Goal: Task Accomplishment & Management: Complete application form

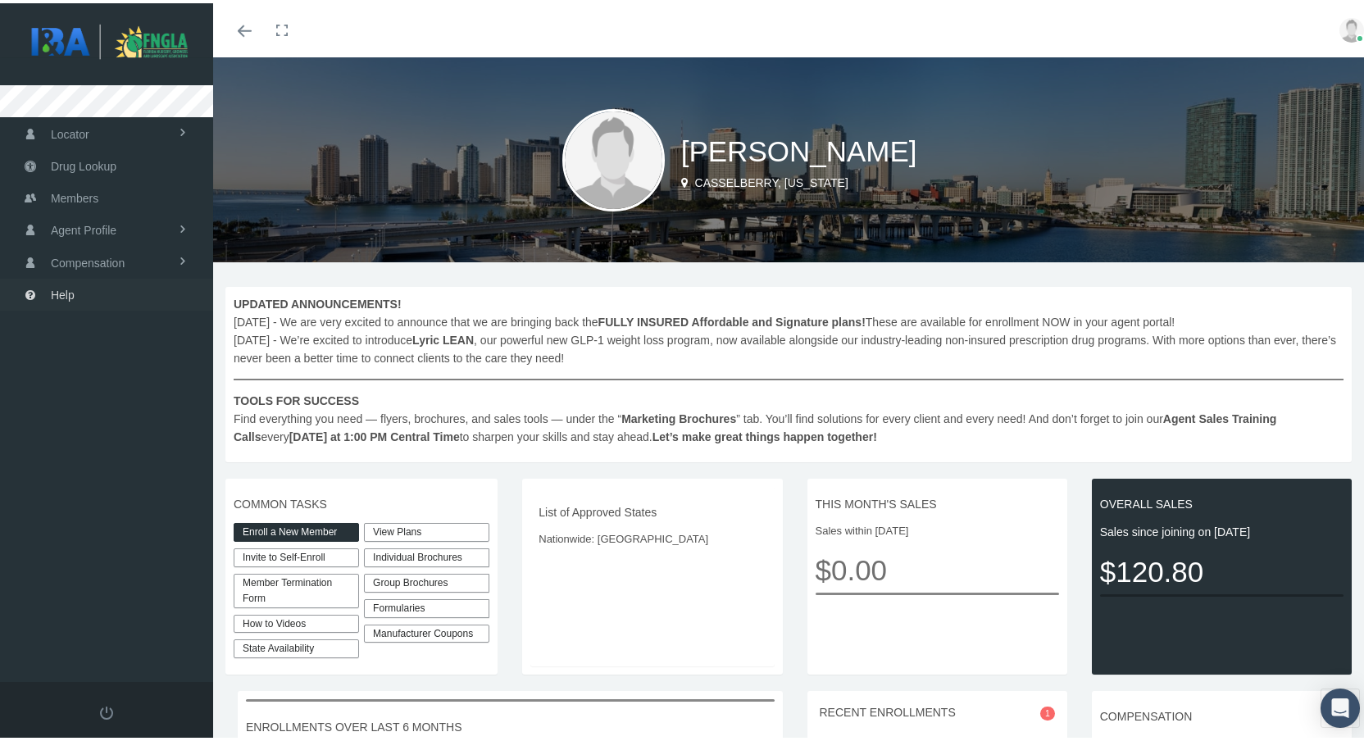
click at [56, 296] on span "Help" at bounding box center [63, 291] width 24 height 31
click at [408, 532] on link "View Plans" at bounding box center [426, 529] width 125 height 19
click at [277, 556] on link "Invite to Self-Enroll" at bounding box center [296, 554] width 125 height 19
type input "[URL][DOMAIN_NAME]"
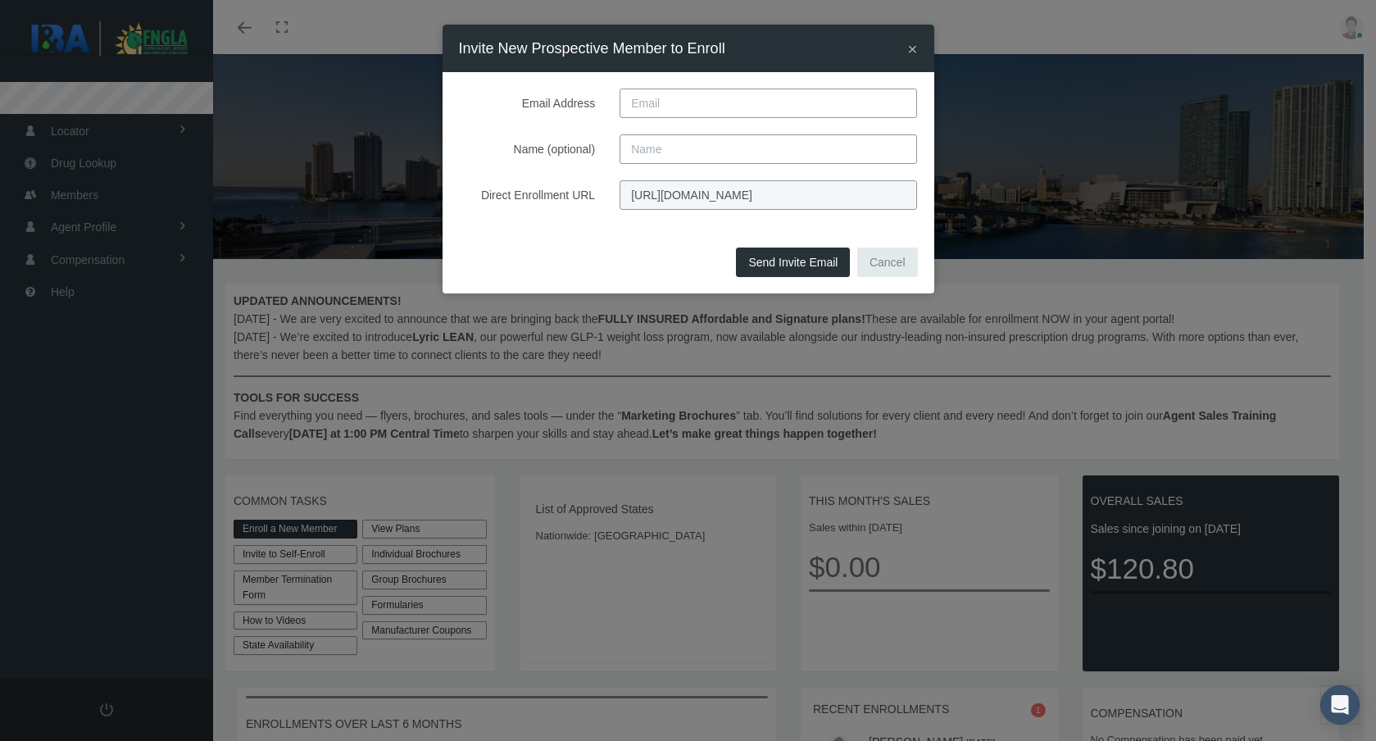
click at [706, 106] on input "Email Address" at bounding box center [769, 104] width 298 height 30
paste input "[PERSON_NAME][EMAIL_ADDRESS][PERSON_NAME][DOMAIN_NAME]"
type input "[PERSON_NAME][EMAIL_ADDRESS][PERSON_NAME][DOMAIN_NAME]"
click at [476, 189] on label "Direct Enrollment URL" at bounding box center [527, 195] width 161 height 30
click at [620, 189] on input "[URL][DOMAIN_NAME]" at bounding box center [769, 195] width 298 height 30
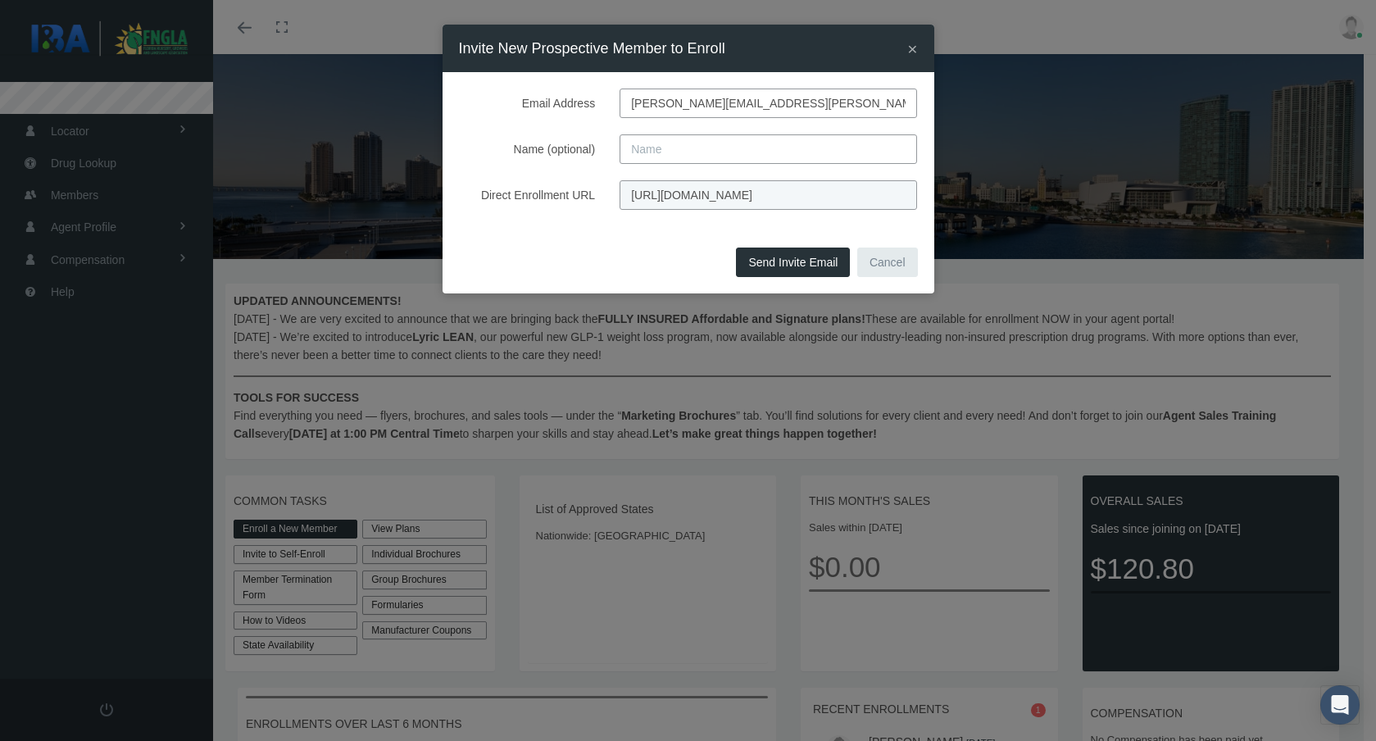
click at [669, 143] on input "Name (optional)" at bounding box center [769, 149] width 298 height 30
type input "[PERSON_NAME]"
click at [792, 269] on button "Send Invite Email" at bounding box center [793, 263] width 114 height 30
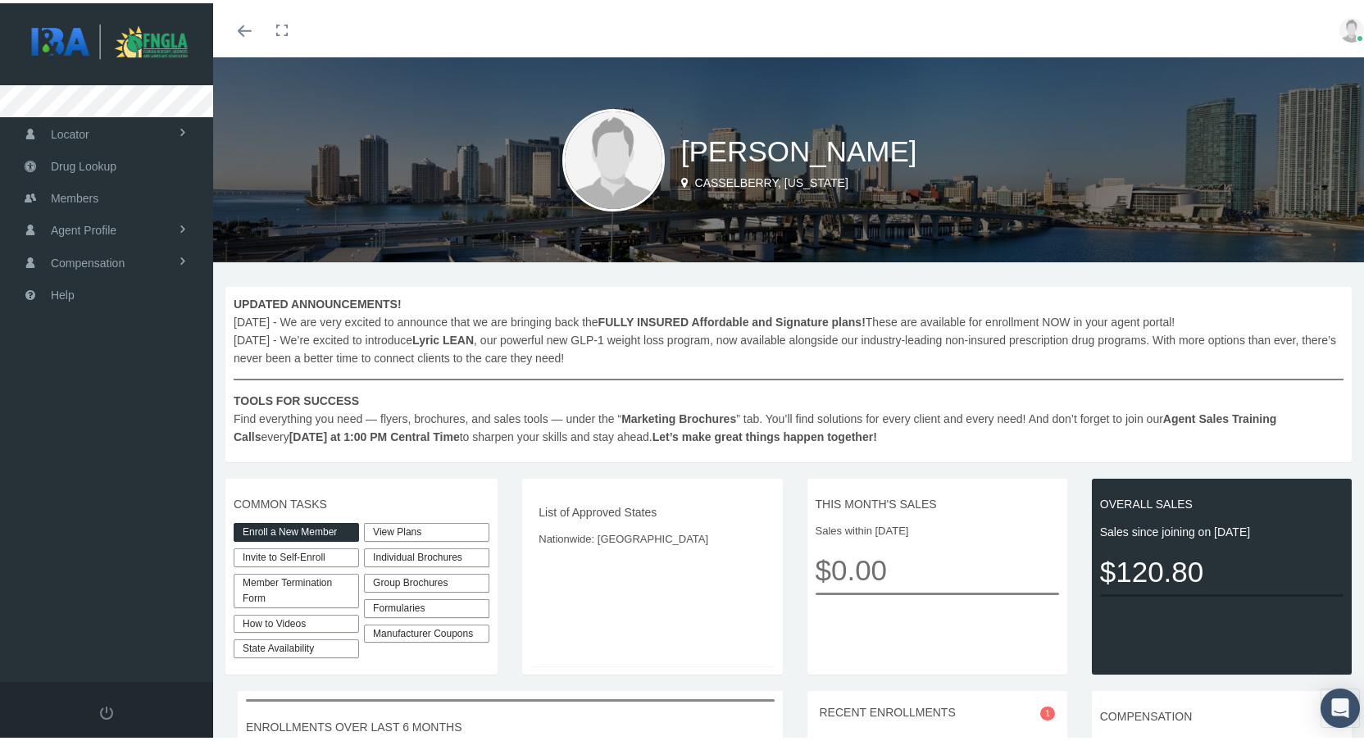
click at [282, 556] on link "Invite to Self-Enroll" at bounding box center [296, 554] width 125 height 19
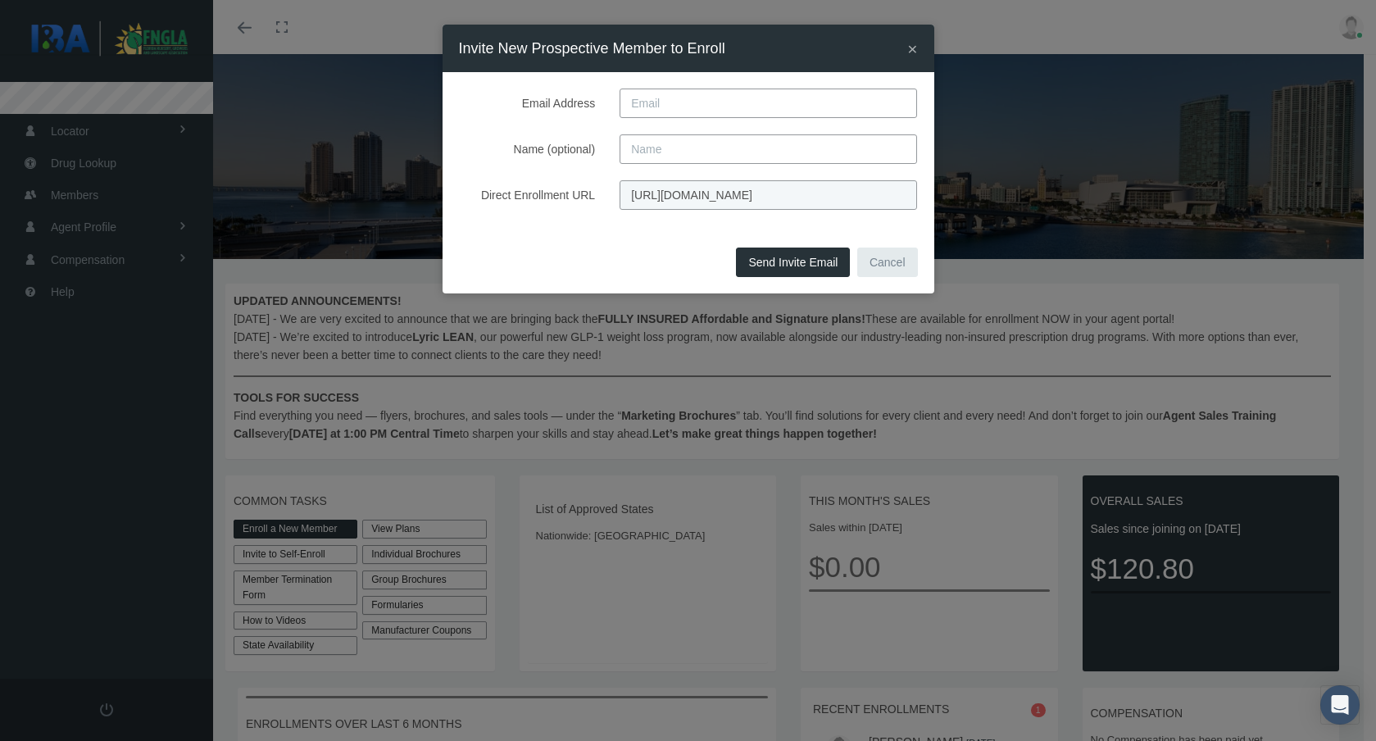
click at [739, 111] on input "Email Address" at bounding box center [769, 104] width 298 height 30
type input "[EMAIL_ADDRESS][DOMAIN_NAME]"
type input "[PERSON_NAME]"
click at [609, 261] on div "Send Invite Email Cancel" at bounding box center [689, 268] width 492 height 51
click at [761, 266] on button "Send Invite Email" at bounding box center [793, 263] width 114 height 30
